Goal: Task Accomplishment & Management: Use online tool/utility

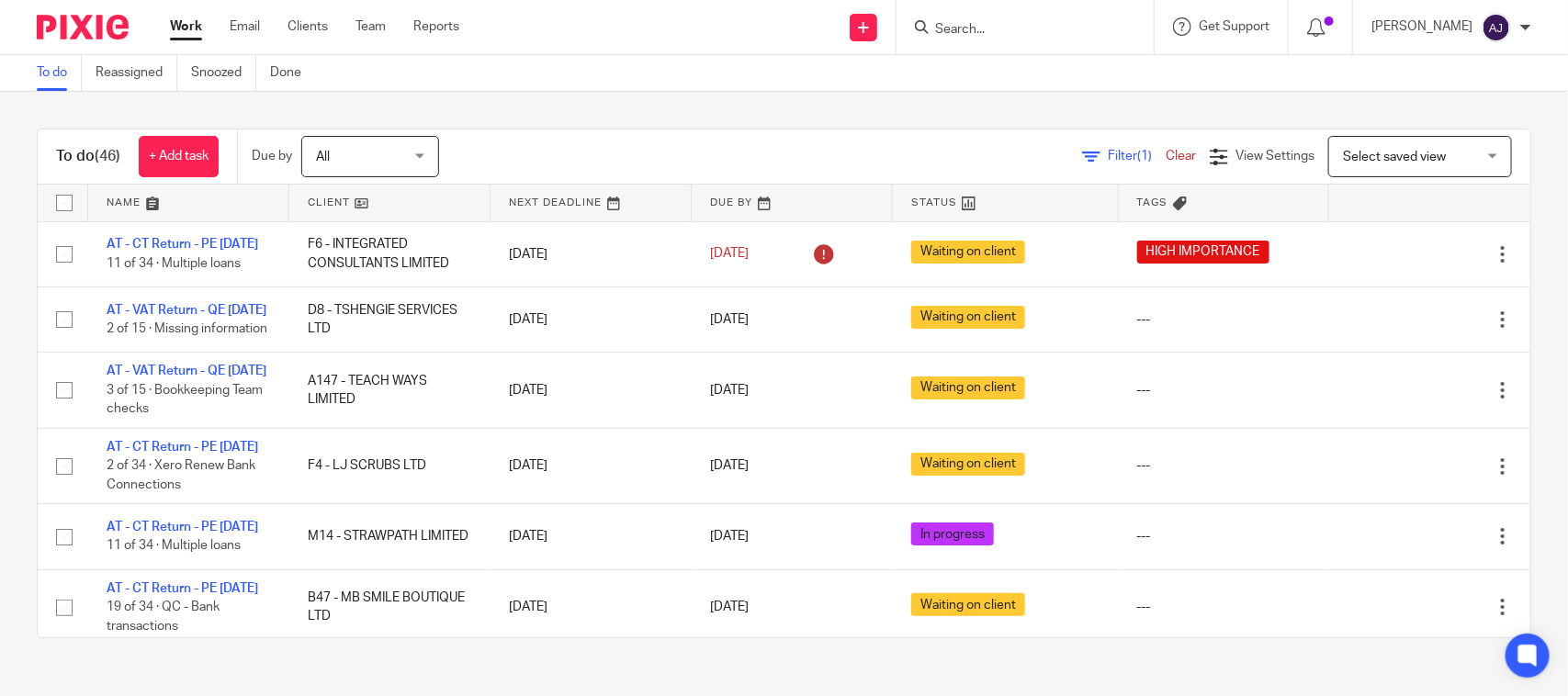
click at [827, 130] on div "To do (46) + Add task Due by All All Today Tomorrow This week Next week This mo…" at bounding box center [784, 157] width 1492 height 55
click at [545, 92] on div "To do (46) + Add task Due by All All Today Tomorrow This week Next week This mo…" at bounding box center [784, 382] width 1568 height 583
click at [742, 115] on div "To do (46) + Add task Due by All All Today Tomorrow This week Next week This mo…" at bounding box center [784, 382] width 1568 height 583
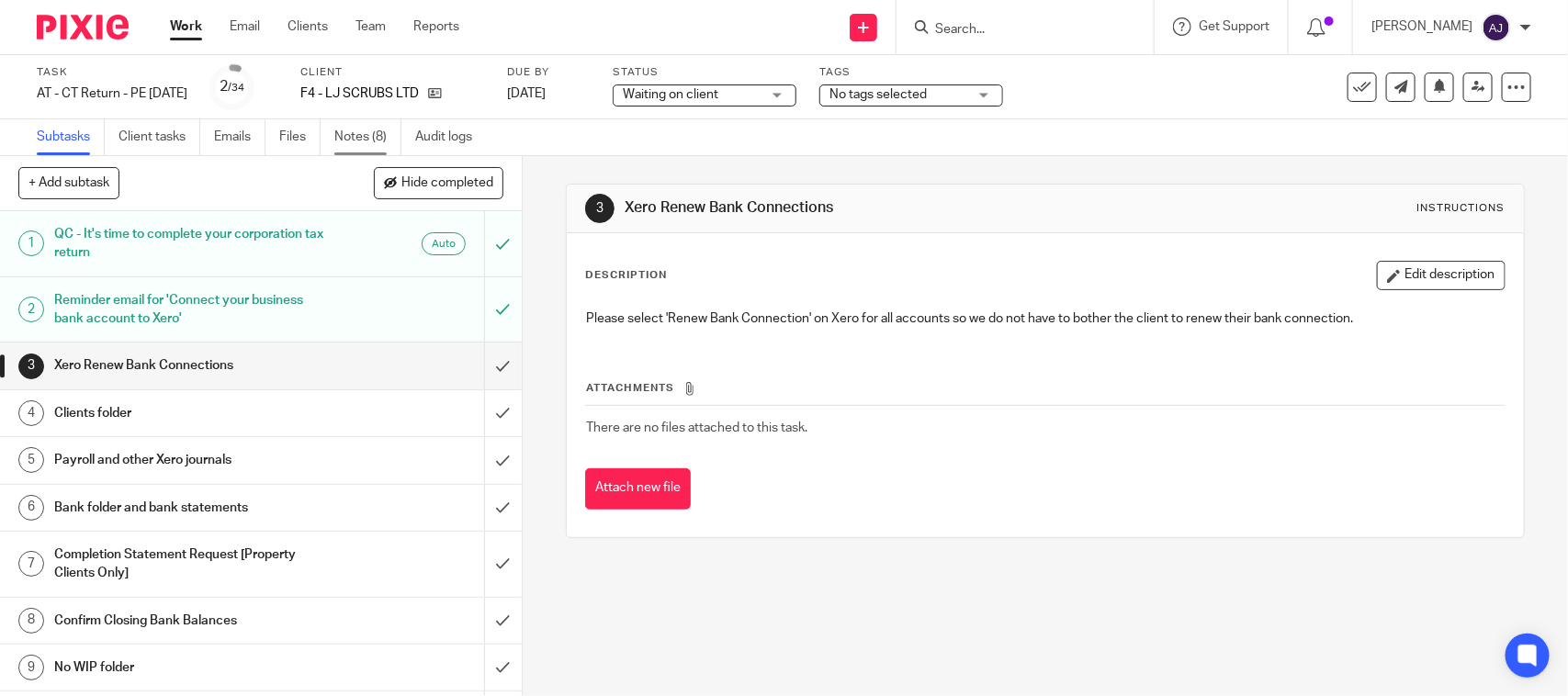
click at [368, 134] on link "Notes (8)" at bounding box center [367, 137] width 67 height 36
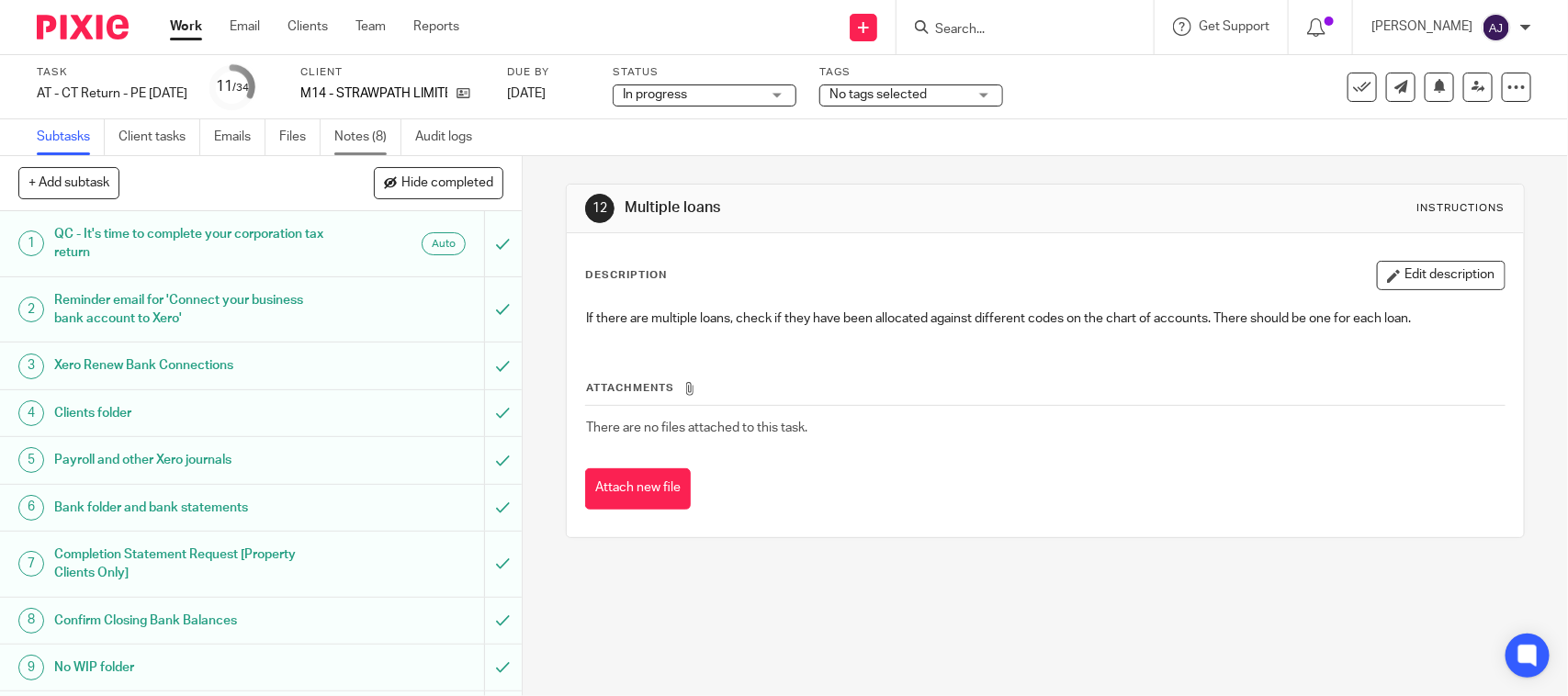
click at [359, 121] on link "Notes (8)" at bounding box center [367, 137] width 67 height 36
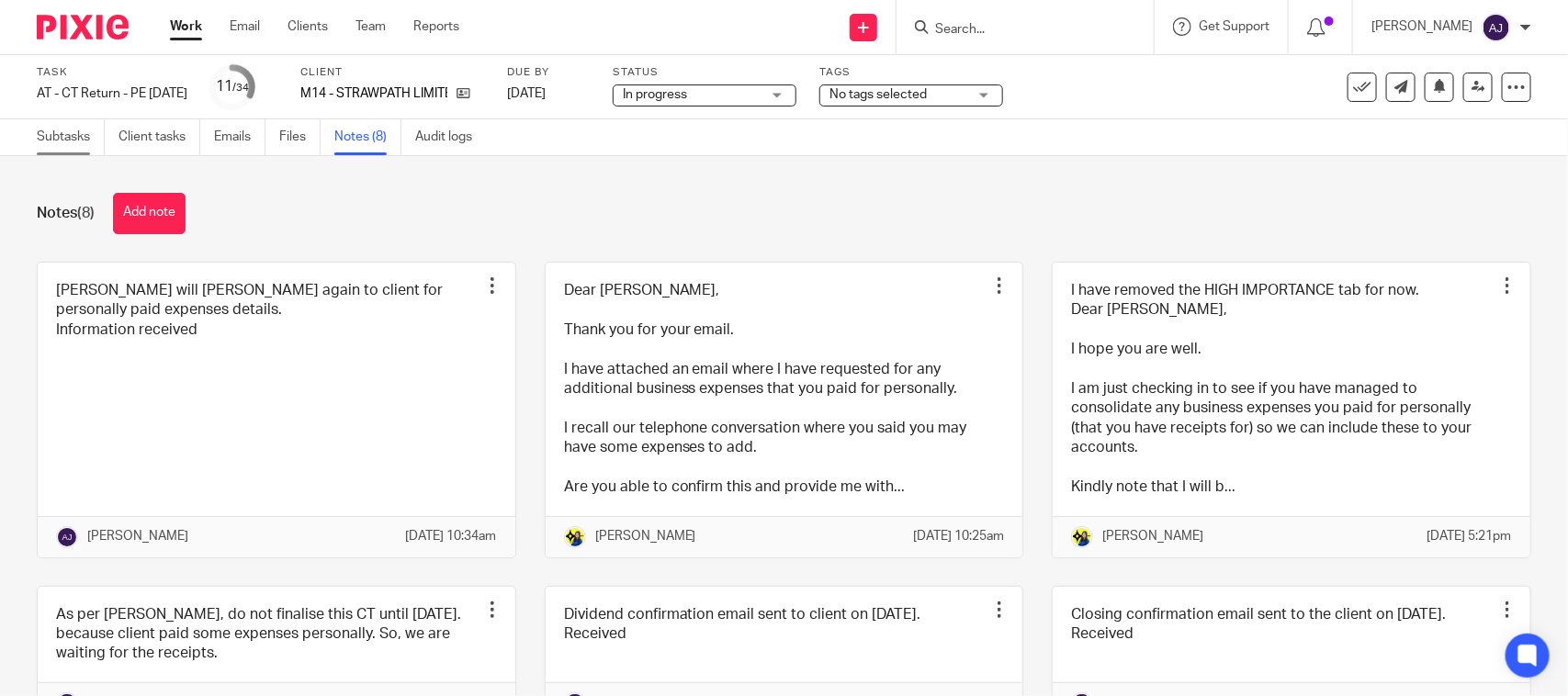
click at [48, 133] on link "Subtasks" at bounding box center [71, 137] width 68 height 36
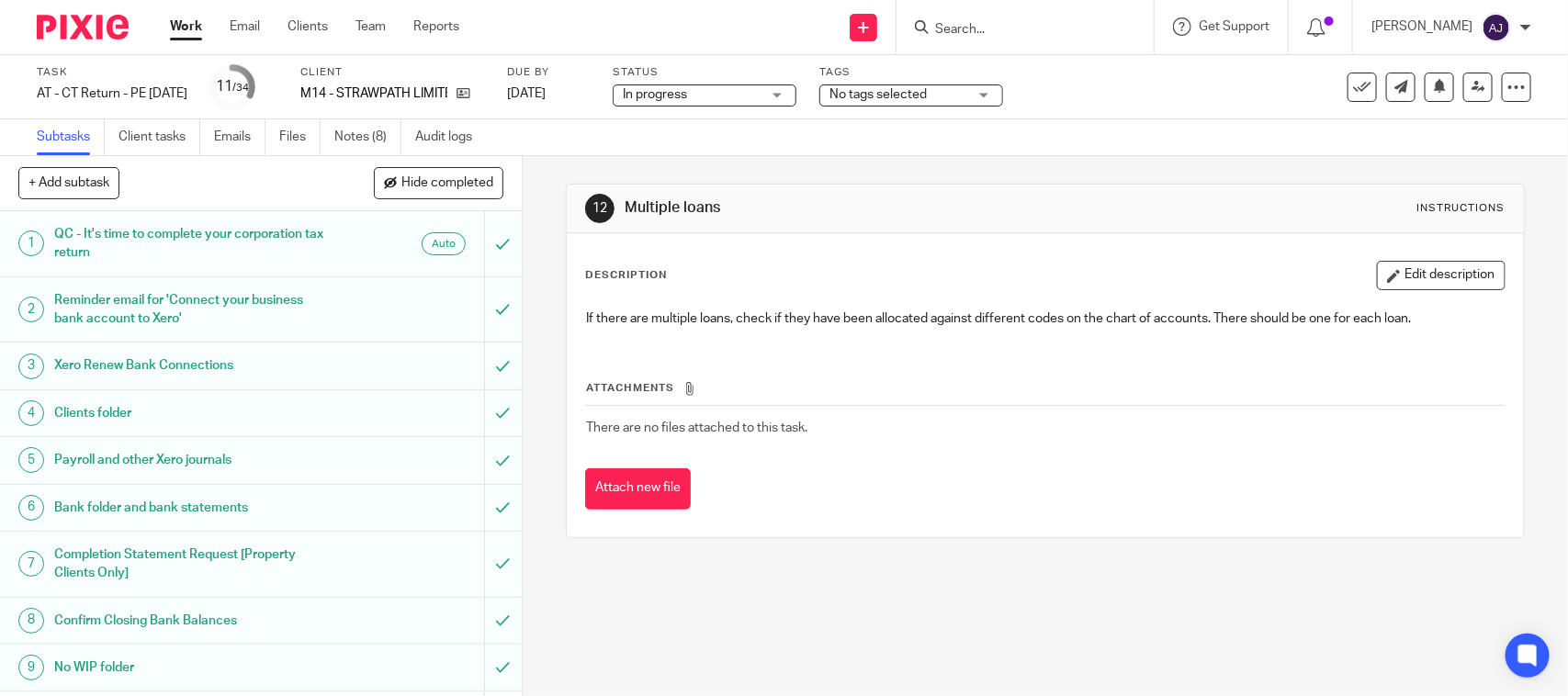
click at [1108, 138] on div "Subtasks Client tasks Emails Files Notes (8) Audit logs" at bounding box center [784, 137] width 1568 height 37
click at [1053, 25] on input "Search" at bounding box center [1015, 29] width 165 height 16
click at [1030, 35] on input "Search" at bounding box center [1015, 29] width 165 height 16
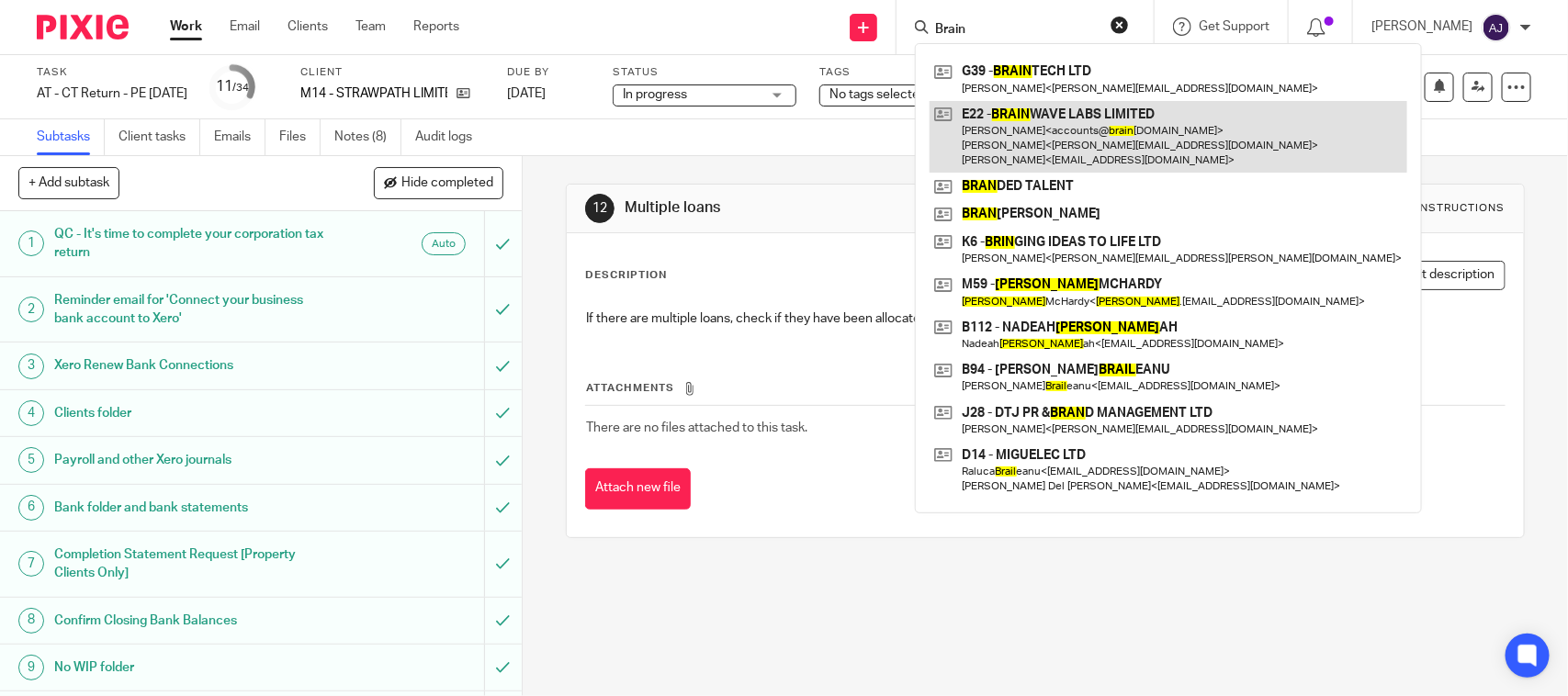
type input "Brain"
click at [1067, 126] on link at bounding box center [1168, 137] width 478 height 73
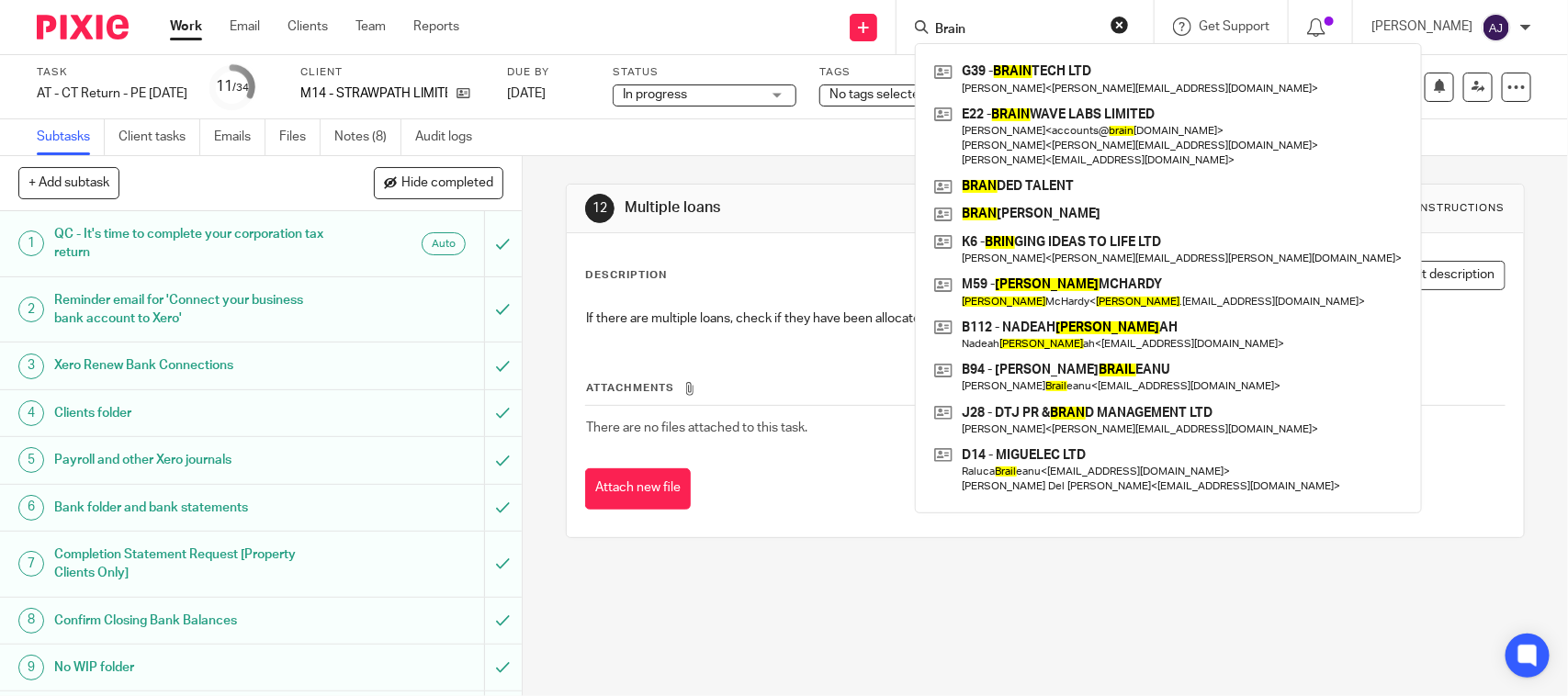
click at [1377, 586] on div "12 Multiple loans Instructions Description Edit description If there are multip…" at bounding box center [1045, 426] width 1045 height 540
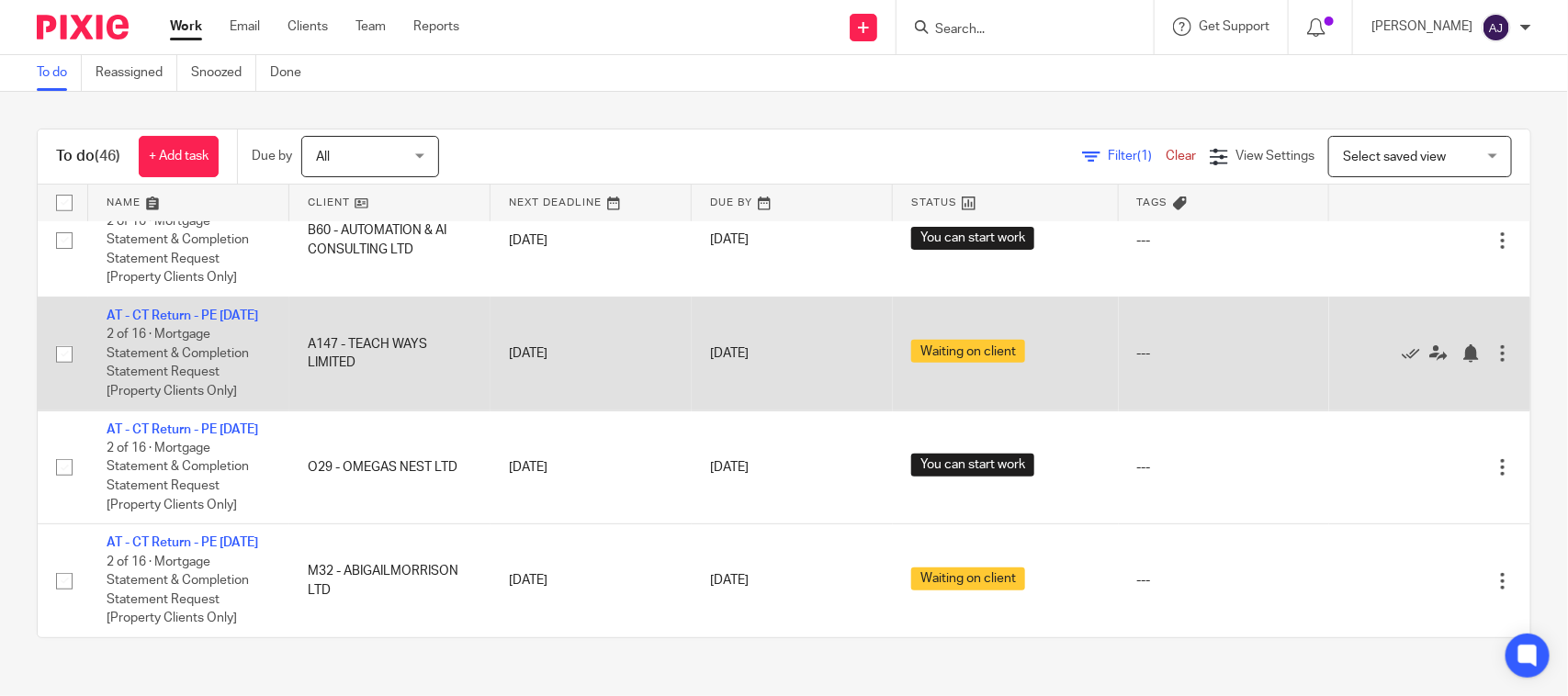
scroll to position [4154, 0]
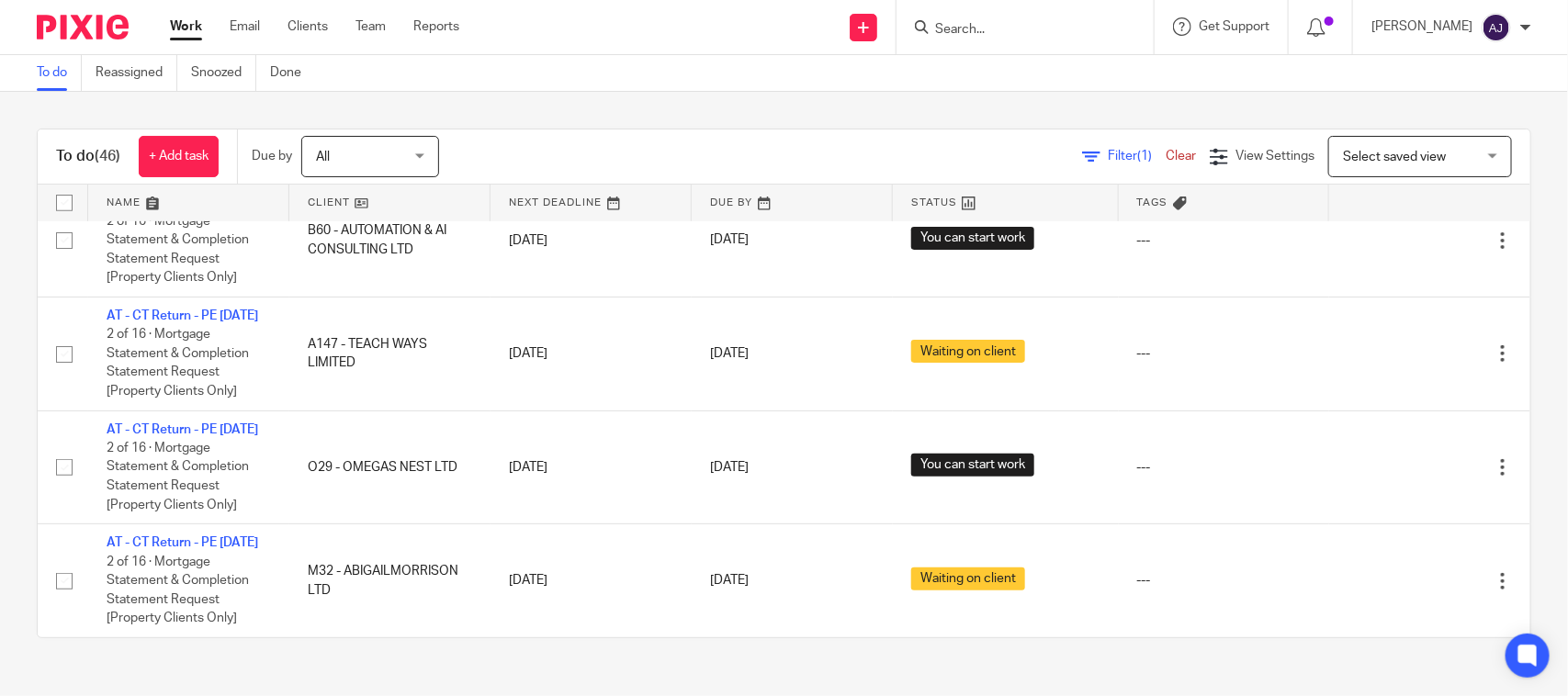
click at [570, 88] on div "To do Reassigned Snoozed Done" at bounding box center [784, 73] width 1568 height 37
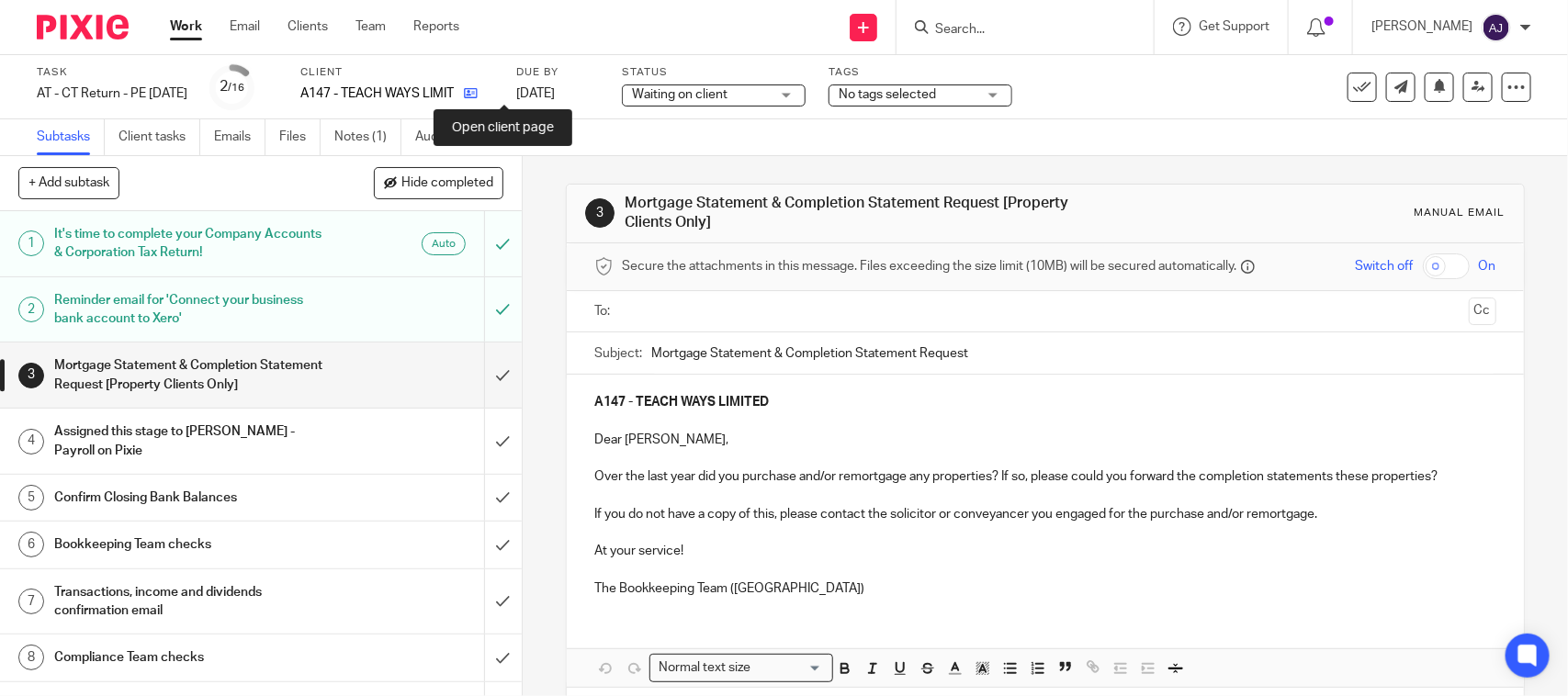
click at [478, 92] on icon at bounding box center [470, 93] width 14 height 14
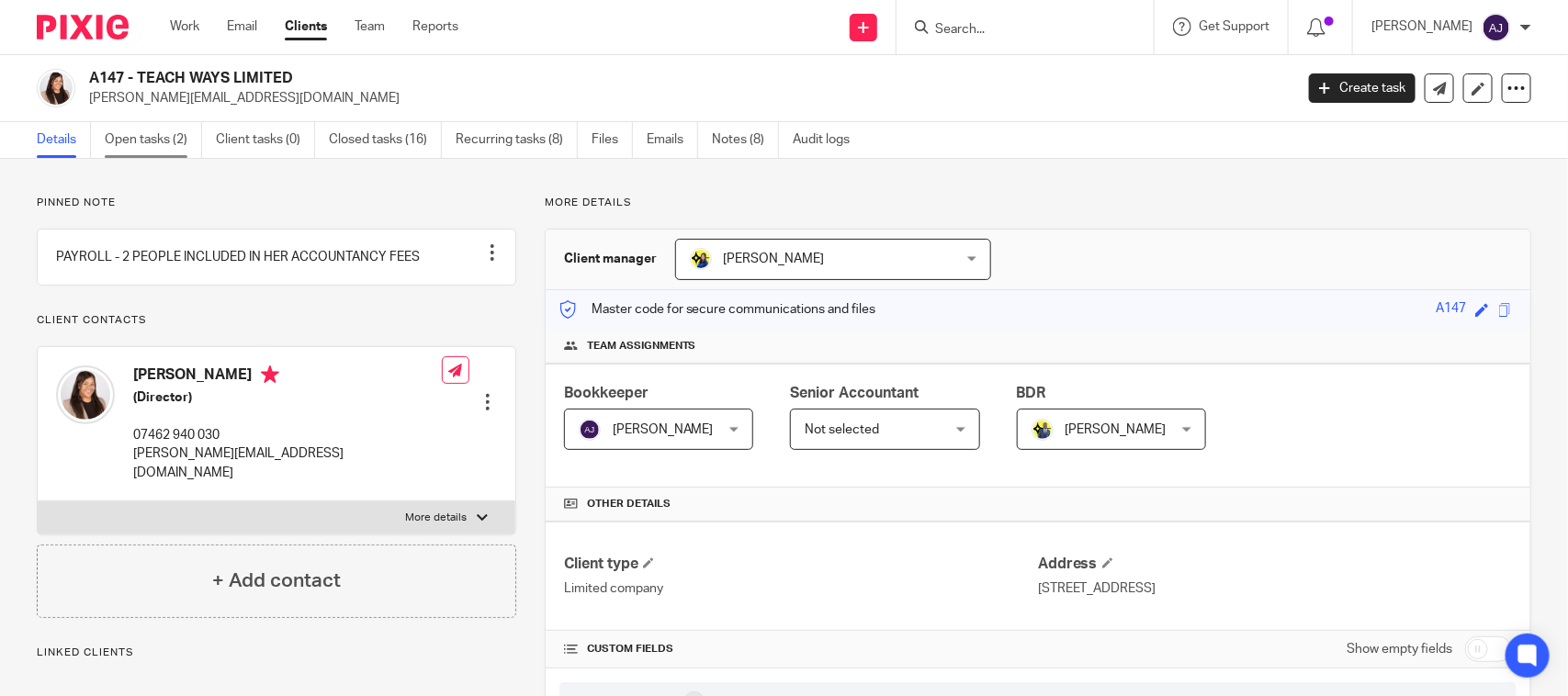
click at [143, 144] on link "Open tasks (2)" at bounding box center [153, 140] width 97 height 36
